Goal: Task Accomplishment & Management: Manage account settings

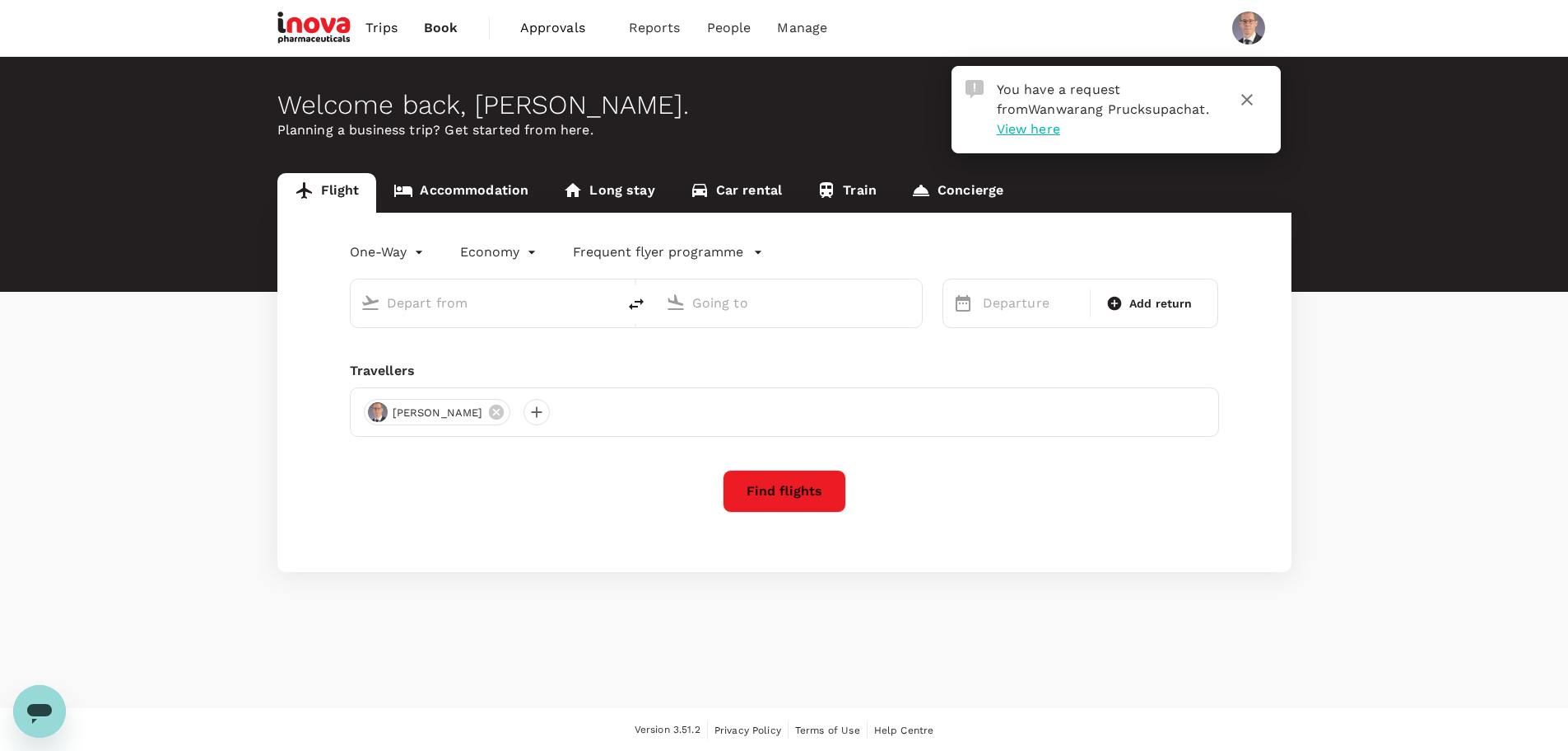
type input "Singapore Changi (SIN)"
type input "Narita Intl (NRT)"
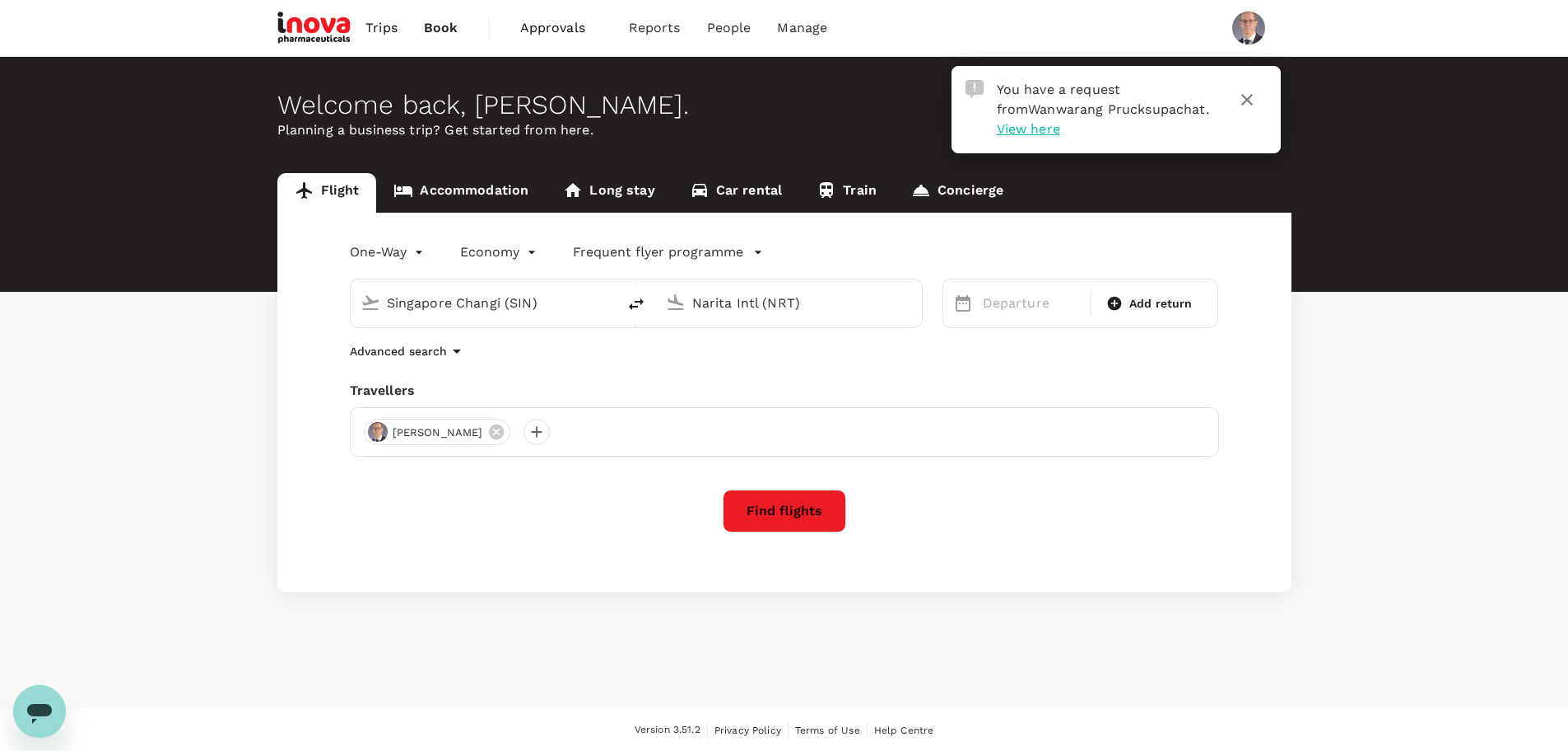
click at [1060, 121] on span "View here" at bounding box center [1028, 129] width 63 height 16
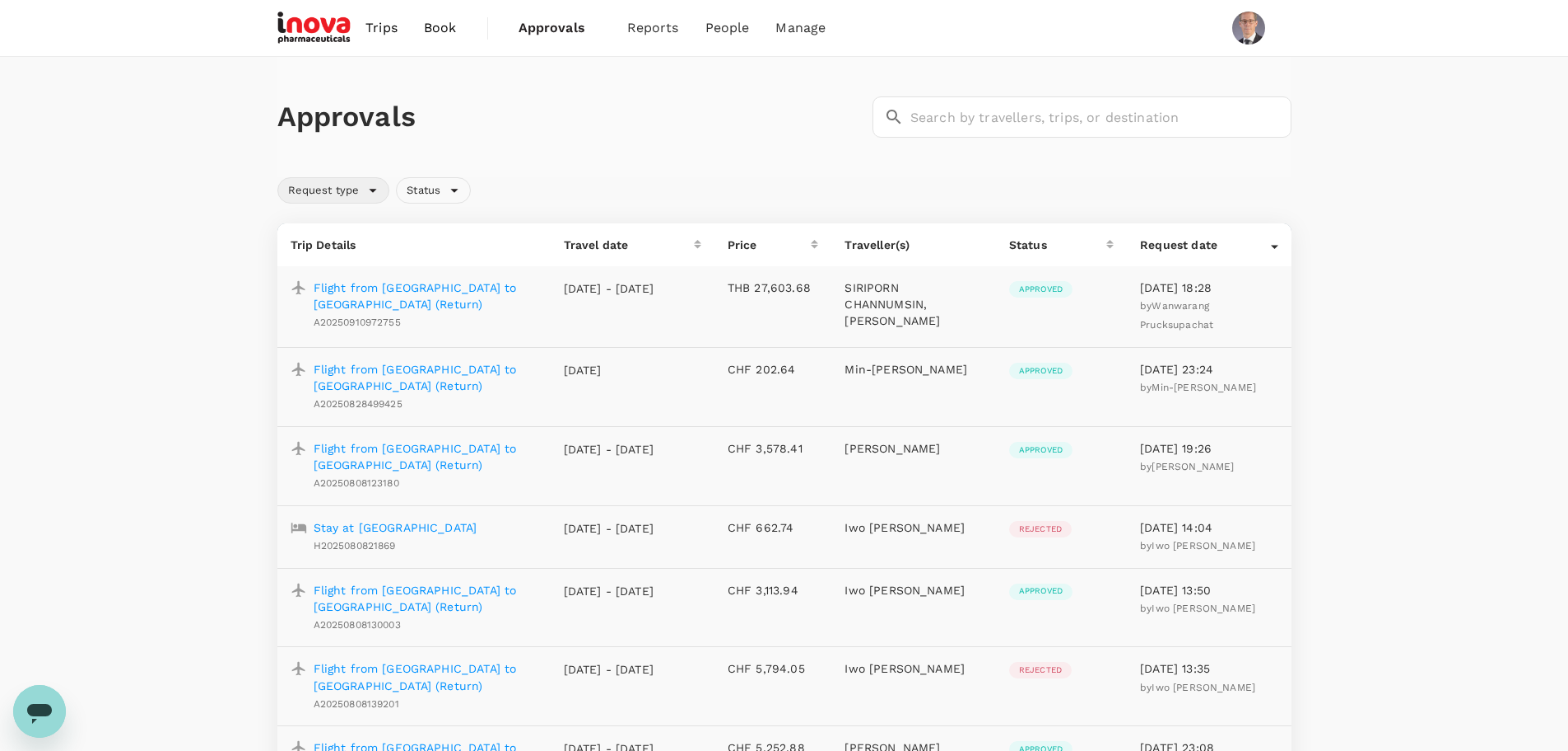
click at [372, 189] on div "Request type" at bounding box center [334, 189] width 113 height 26
click at [460, 186] on div "Status" at bounding box center [433, 189] width 75 height 26
click at [472, 224] on span "Pending" at bounding box center [459, 227] width 51 height 19
click at [434, 224] on input "Pending" at bounding box center [417, 227] width 35 height 35
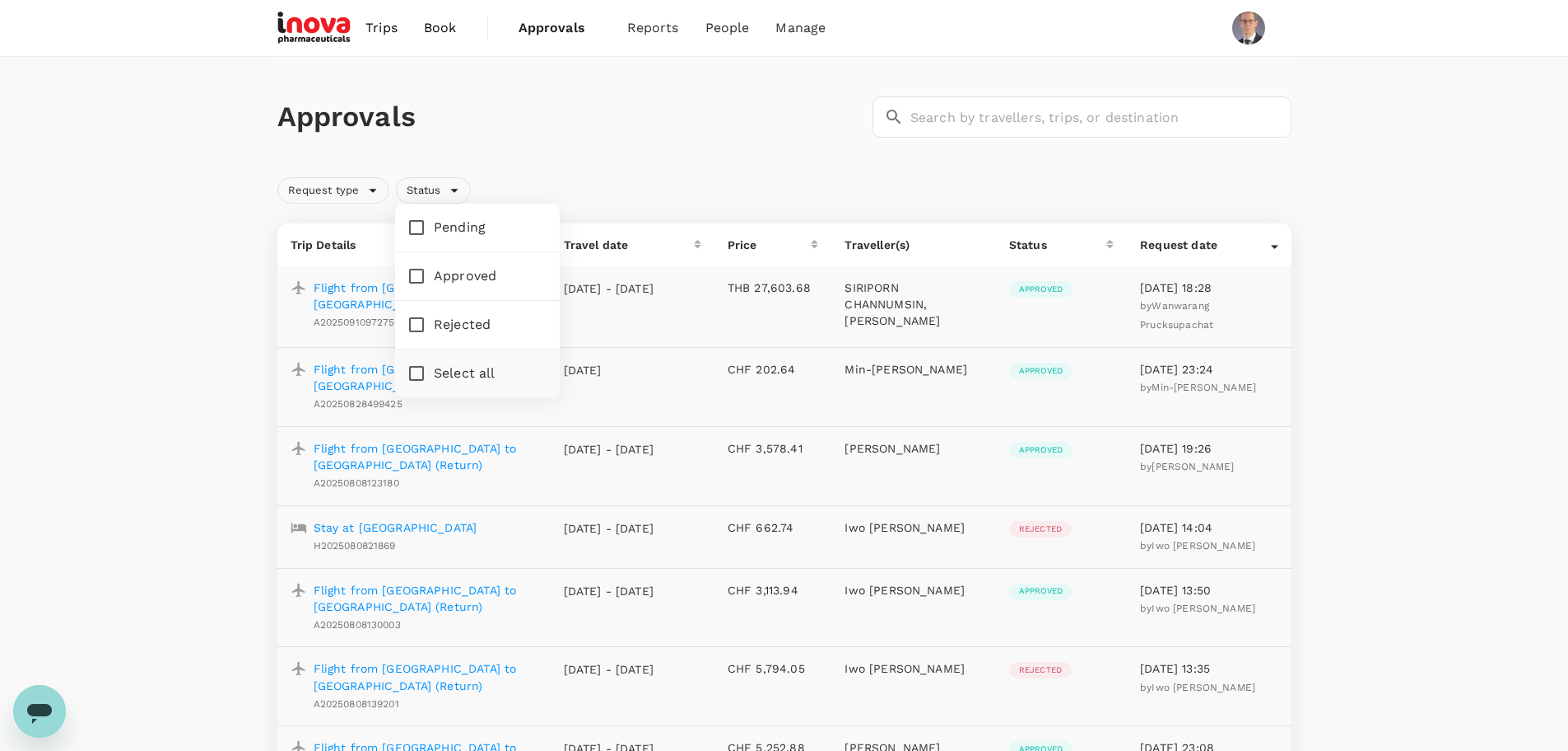
checkbox input "true"
drag, startPoint x: 612, startPoint y: 134, endPoint x: 620, endPoint y: 133, distance: 8.1
click at [618, 133] on div "Approvals ​ ​" at bounding box center [782, 113] width 1021 height 48
